Goal: Transaction & Acquisition: Purchase product/service

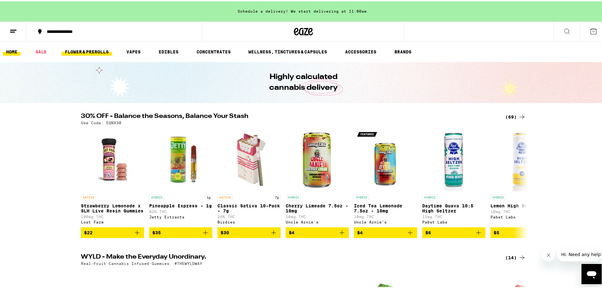
click at [83, 51] on link "FLOWER & PREROLLS" at bounding box center [87, 51] width 50 height 8
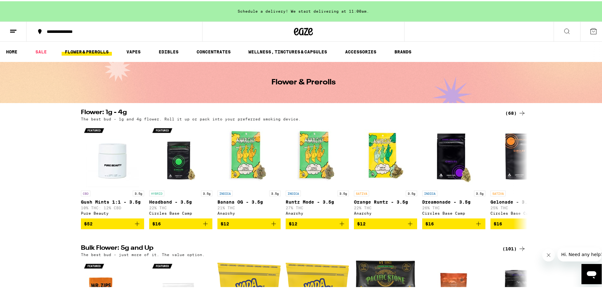
click at [510, 109] on div "(68)" at bounding box center [515, 112] width 21 height 8
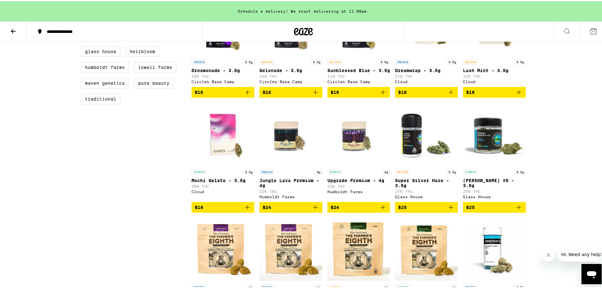
scroll to position [158, 0]
